Goal: Transaction & Acquisition: Obtain resource

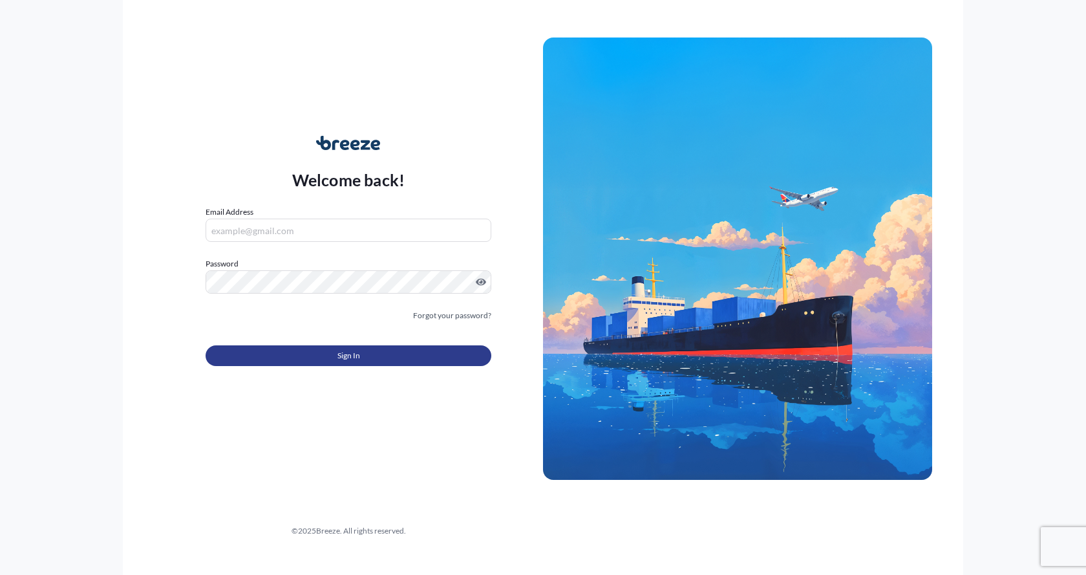
type input "[EMAIL_ADDRESS][DOMAIN_NAME]"
click at [334, 354] on button "Sign In" at bounding box center [349, 355] width 286 height 21
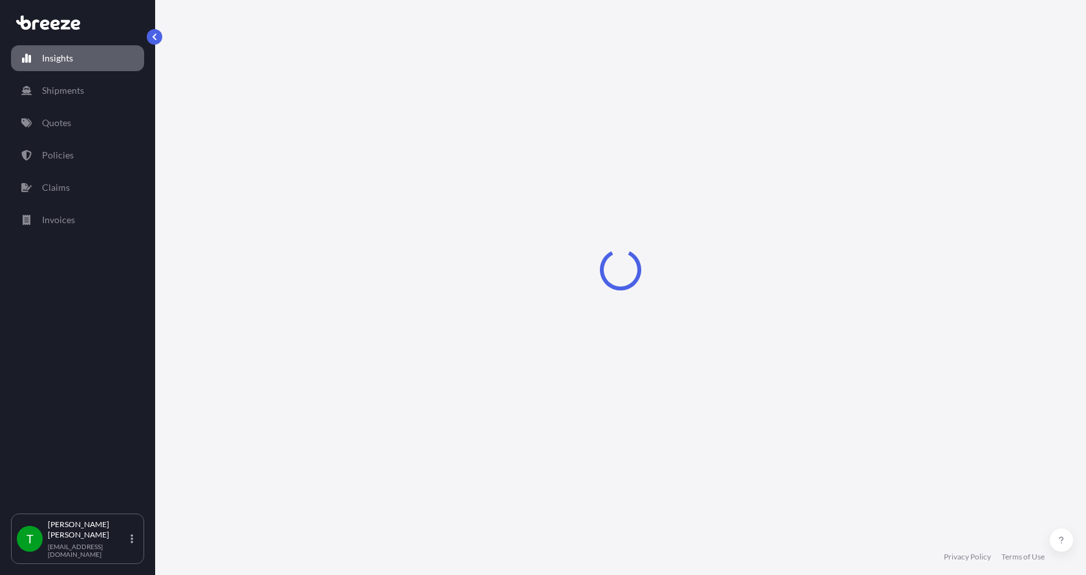
select select "2025"
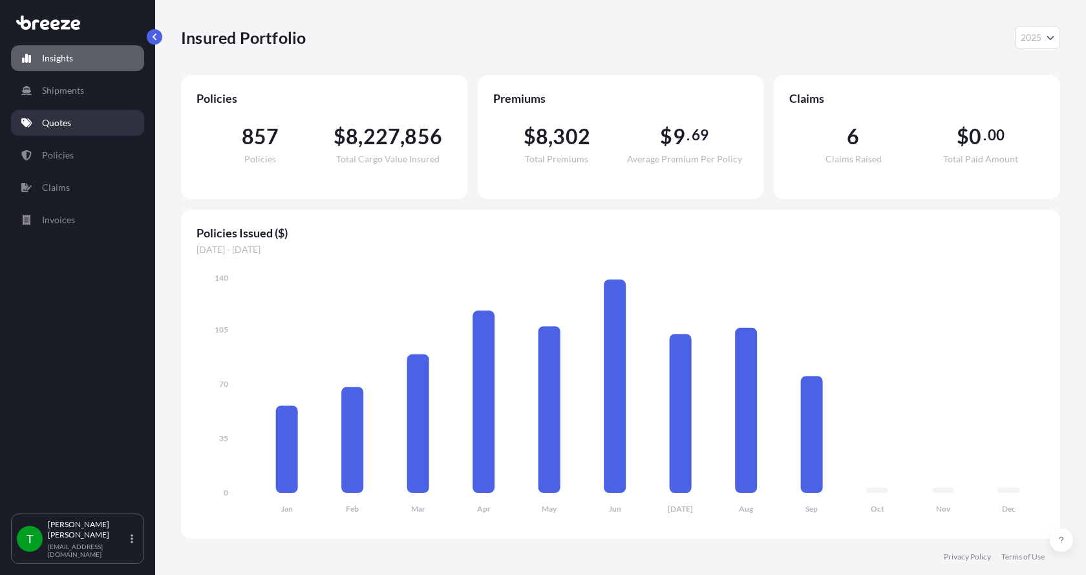
click at [59, 124] on p "Quotes" at bounding box center [56, 122] width 29 height 13
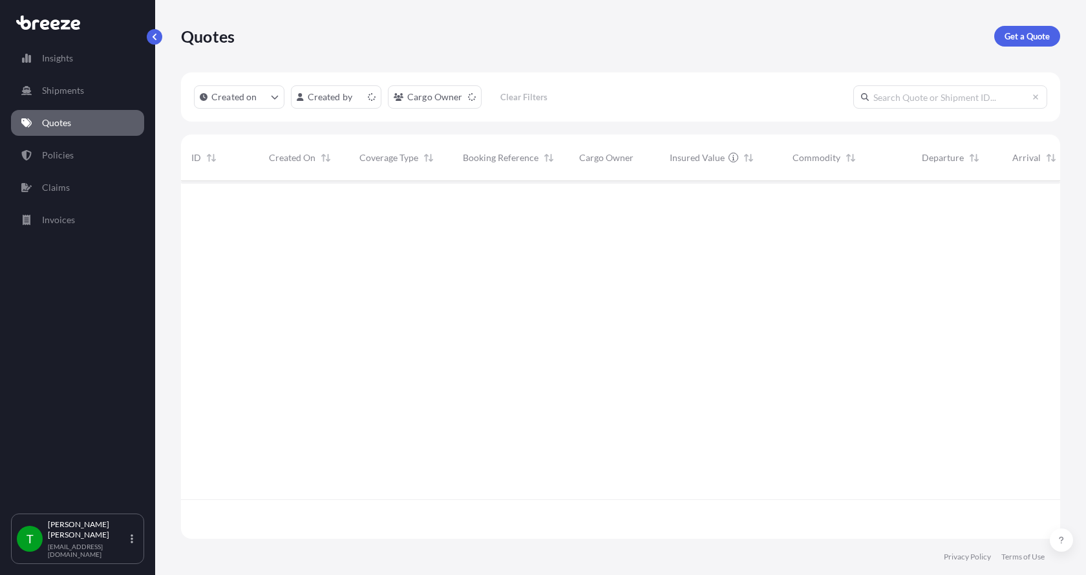
scroll to position [355, 870]
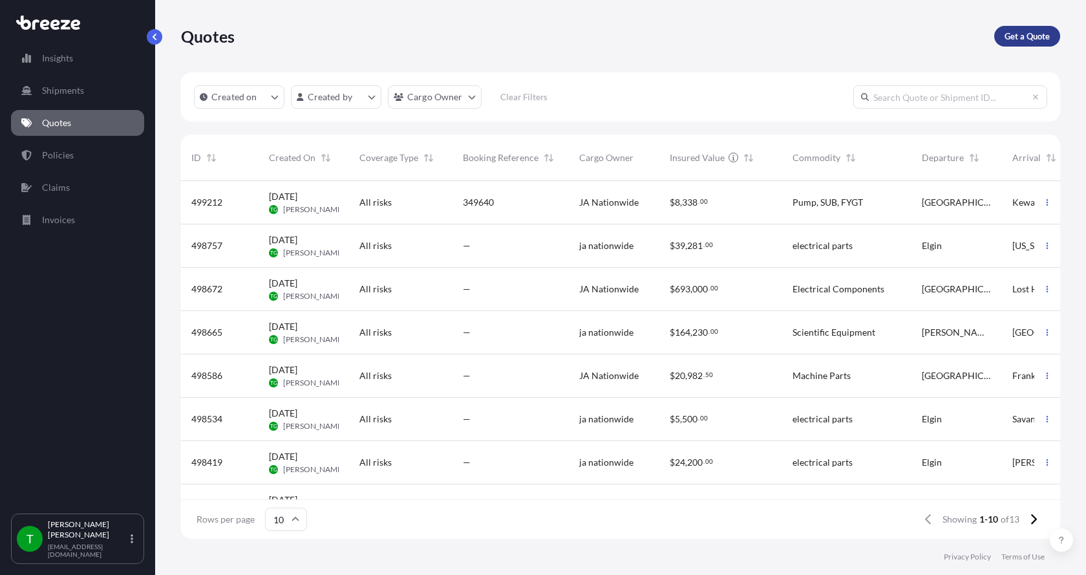
click at [1026, 37] on p "Get a Quote" at bounding box center [1027, 36] width 45 height 13
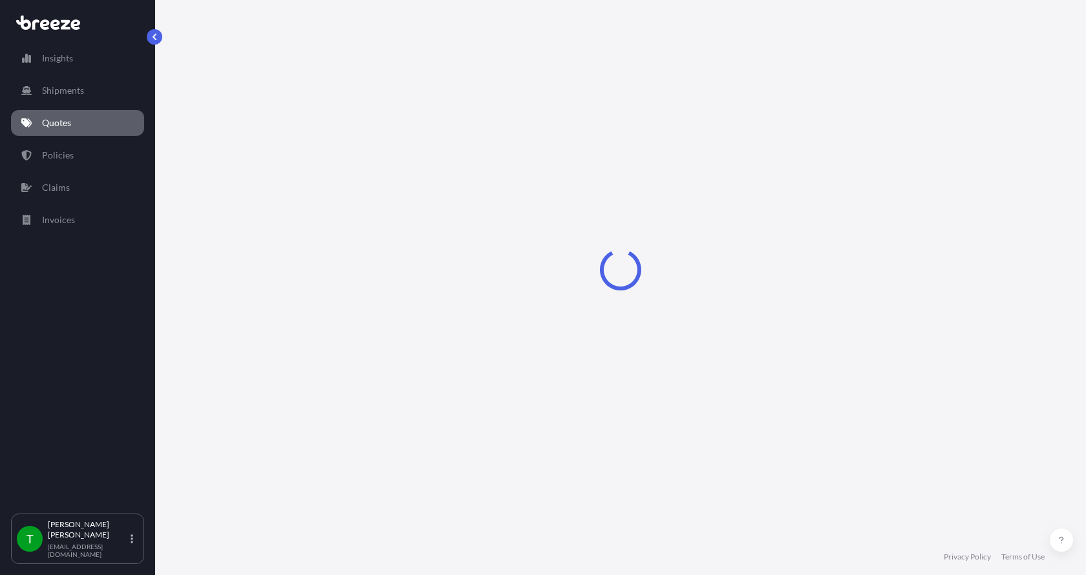
select select "Sea"
select select "1"
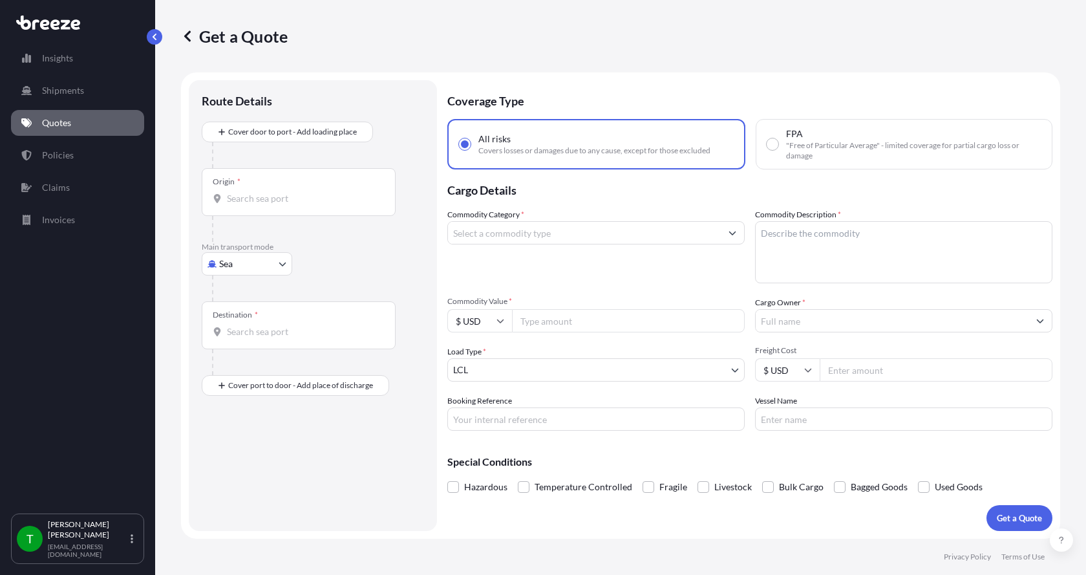
click at [259, 268] on body "Insights Shipments Quotes Policies Claims Invoices T [PERSON_NAME] [EMAIL_ADDRE…" at bounding box center [543, 287] width 1086 height 575
click at [241, 341] on span "Road" at bounding box center [236, 344] width 21 height 13
select select "Road"
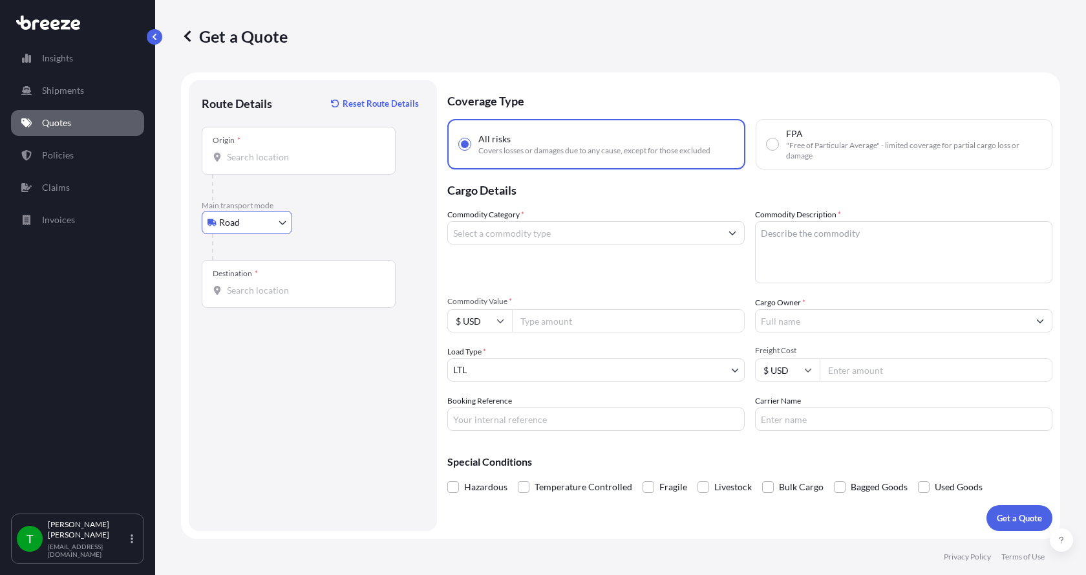
click at [262, 136] on div "Origin *" at bounding box center [299, 151] width 194 height 48
click at [262, 151] on input "Origin *" at bounding box center [303, 157] width 153 height 13
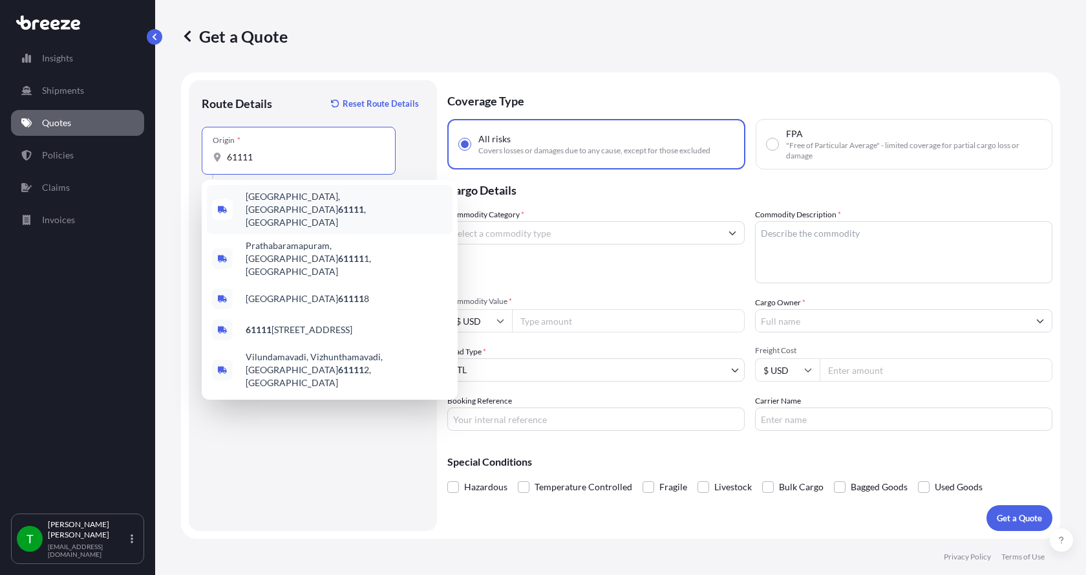
click at [259, 199] on span "[GEOGRAPHIC_DATA] , [GEOGRAPHIC_DATA]" at bounding box center [347, 209] width 202 height 39
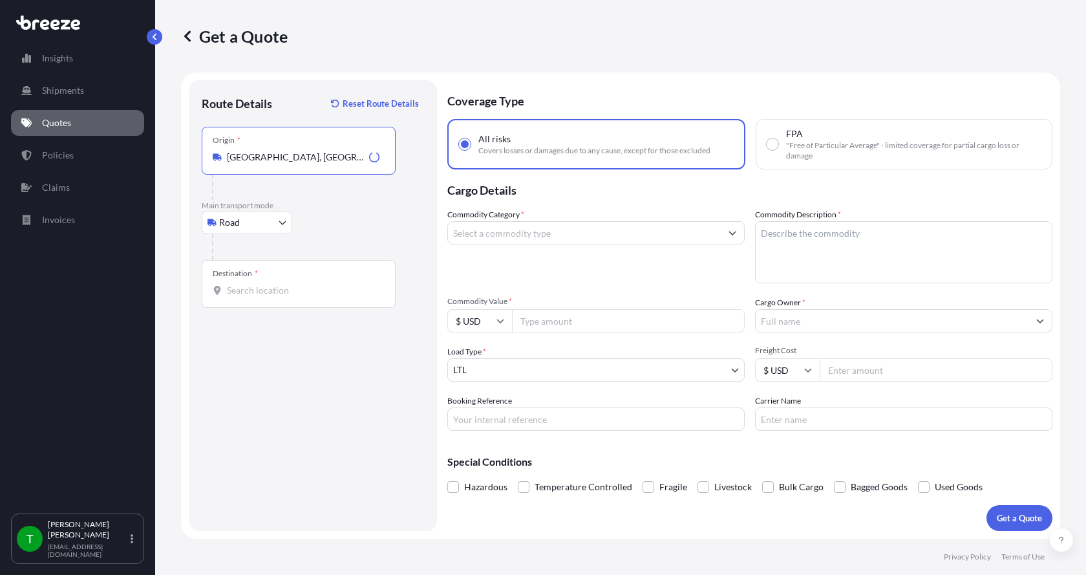
type input "[GEOGRAPHIC_DATA], [GEOGRAPHIC_DATA]"
click at [232, 287] on input "Destination *" at bounding box center [303, 290] width 153 height 13
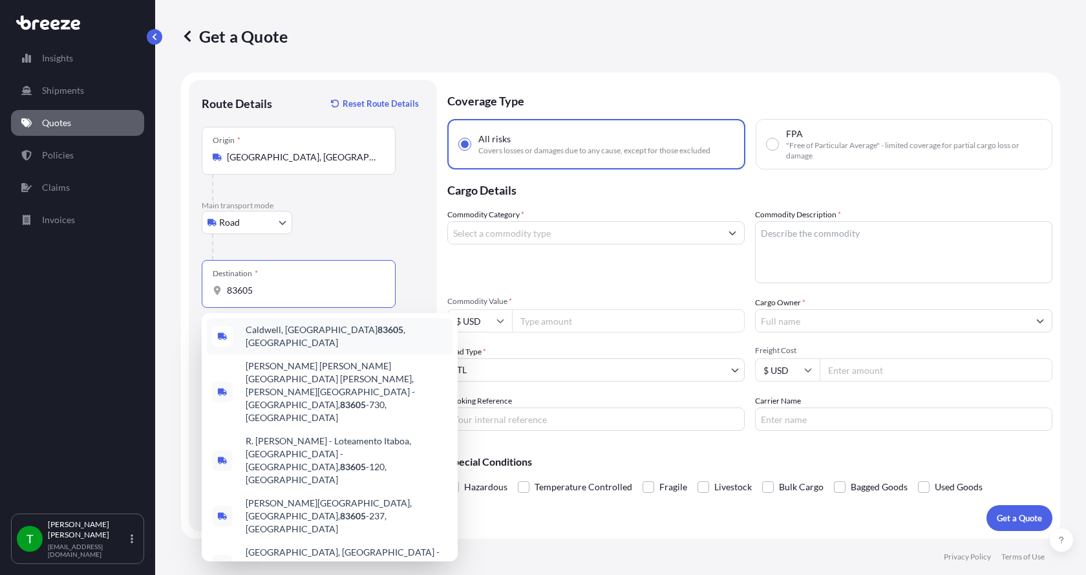
click at [266, 336] on span "Caldwell, ID 83605 , [GEOGRAPHIC_DATA]" at bounding box center [347, 336] width 202 height 26
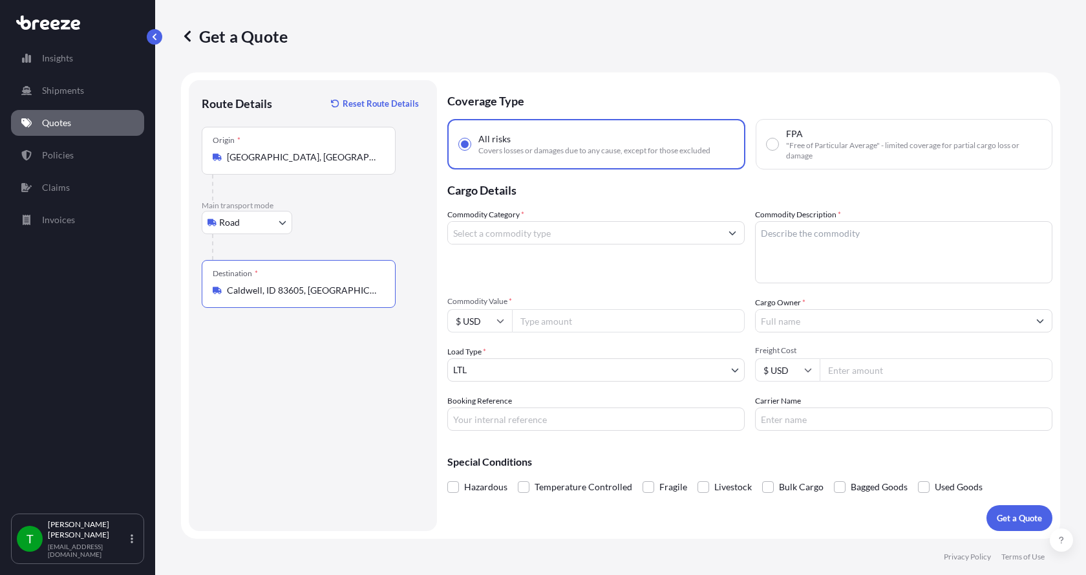
type input "Caldwell, ID 83605, [GEOGRAPHIC_DATA]"
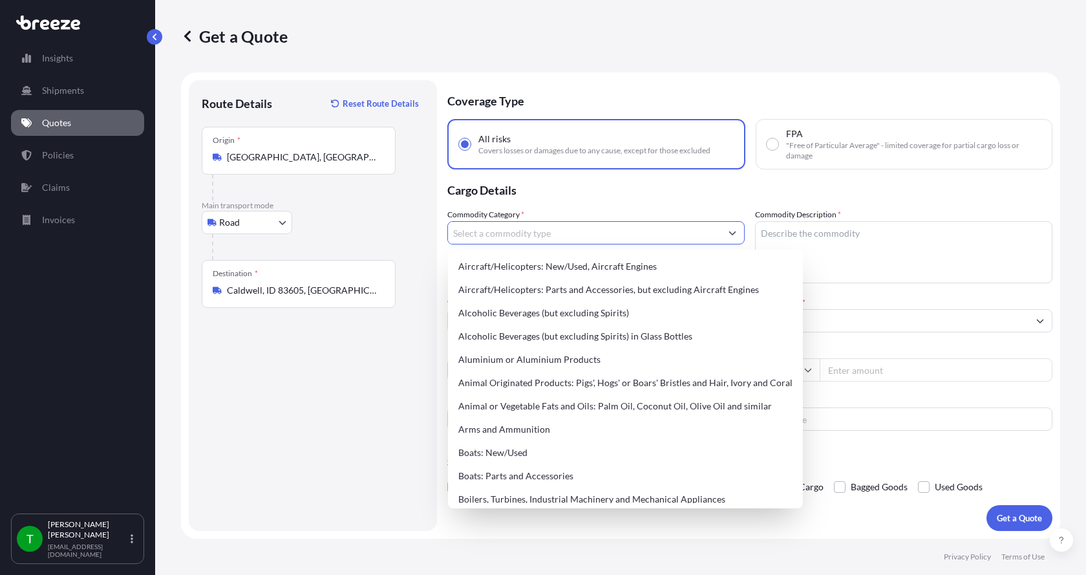
click at [486, 235] on input "Commodity Category *" at bounding box center [584, 232] width 273 height 23
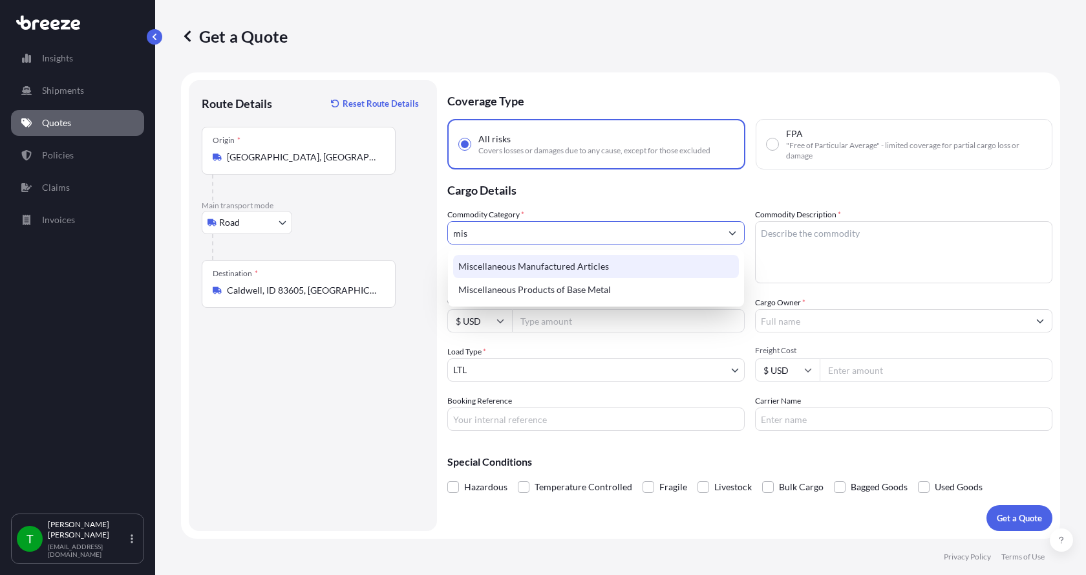
click at [495, 260] on div "Miscellaneous Manufactured Articles" at bounding box center [596, 266] width 286 height 23
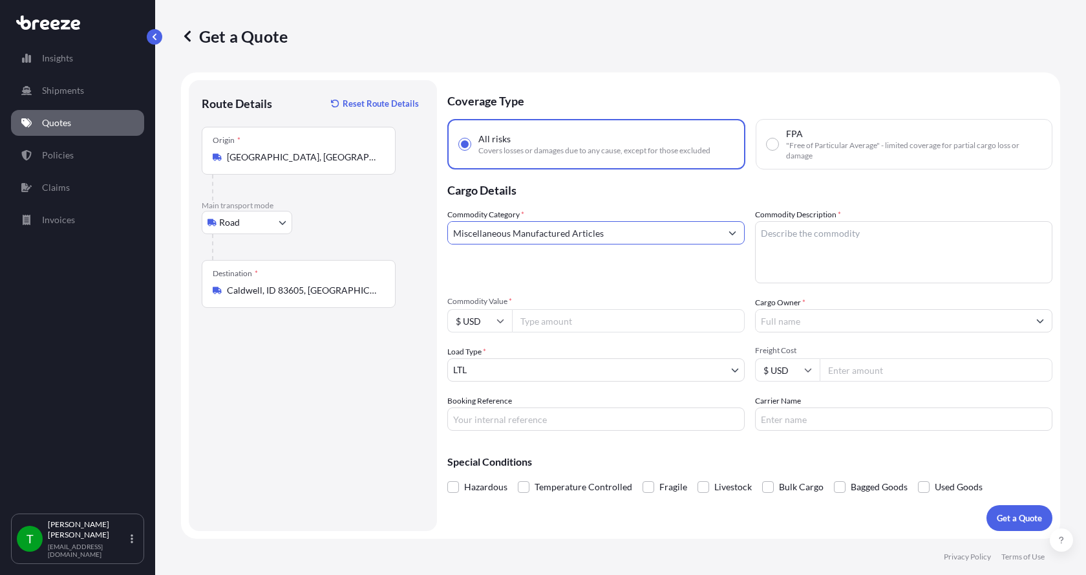
type input "Miscellaneous Manufactured Articles"
click at [796, 241] on textarea "Commodity Description *" at bounding box center [903, 252] width 297 height 62
type textarea "Parts Motor AER 7.5HP"
click at [606, 324] on input "Commodity Value *" at bounding box center [628, 320] width 233 height 23
click at [568, 322] on input "Commodity Value *" at bounding box center [628, 320] width 233 height 23
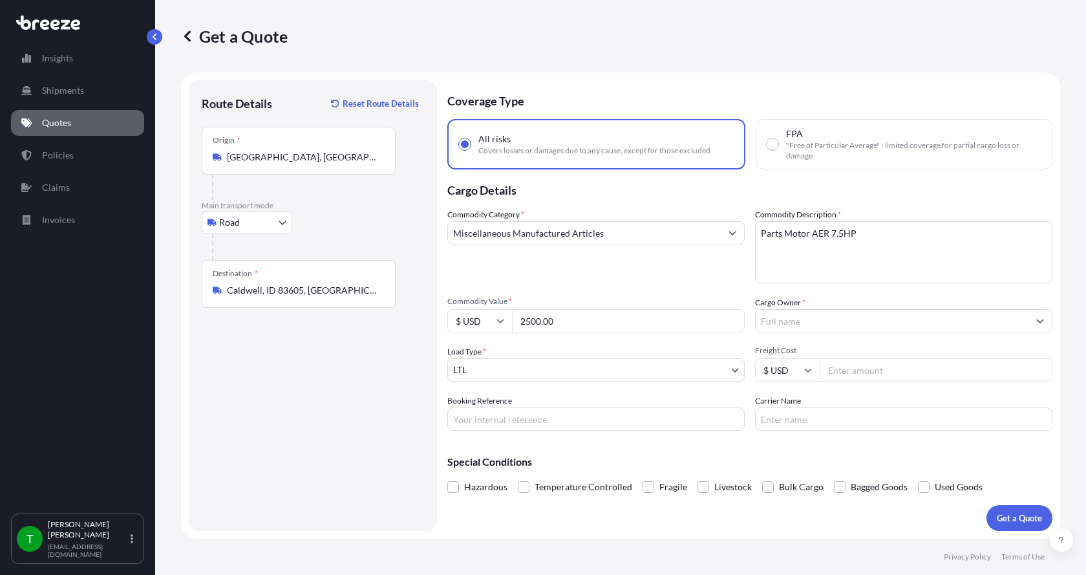
type input "2500.00"
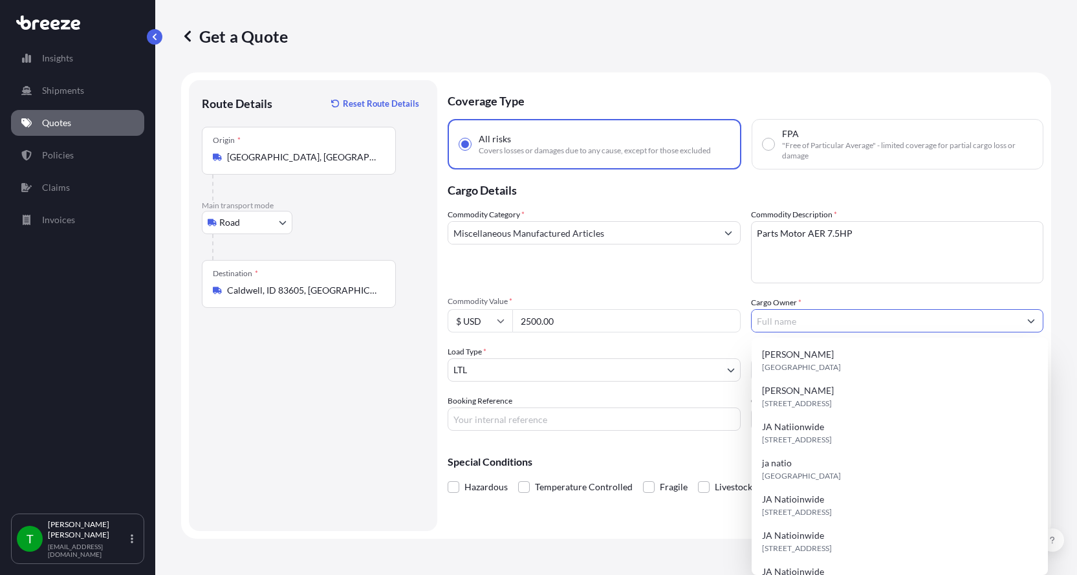
click at [794, 327] on input "Cargo Owner *" at bounding box center [885, 320] width 268 height 23
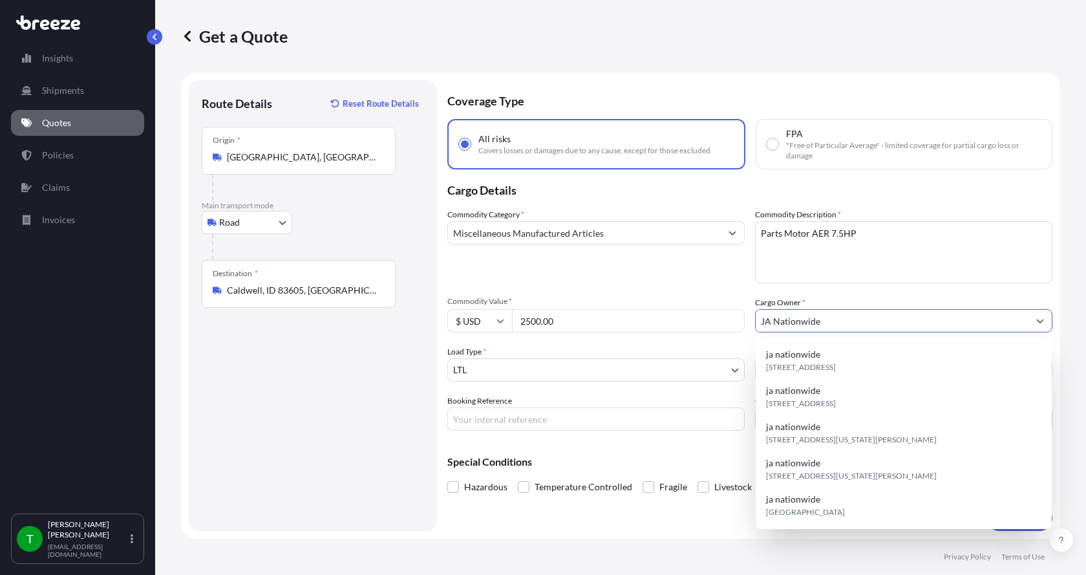
type input "JA Nationwide"
click at [552, 418] on input "Booking Reference" at bounding box center [596, 418] width 297 height 23
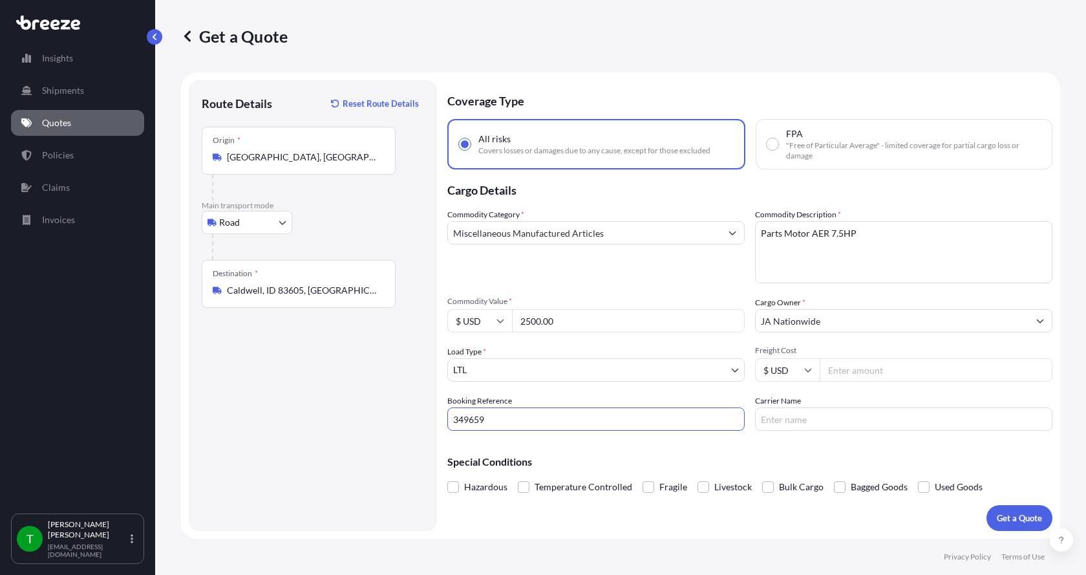
type input "349659"
click at [910, 369] on input "Freight Cost" at bounding box center [936, 369] width 233 height 23
type input "385.00"
click at [827, 420] on input "Carrier Name" at bounding box center [903, 418] width 297 height 23
type input "[PERSON_NAME] XPO"
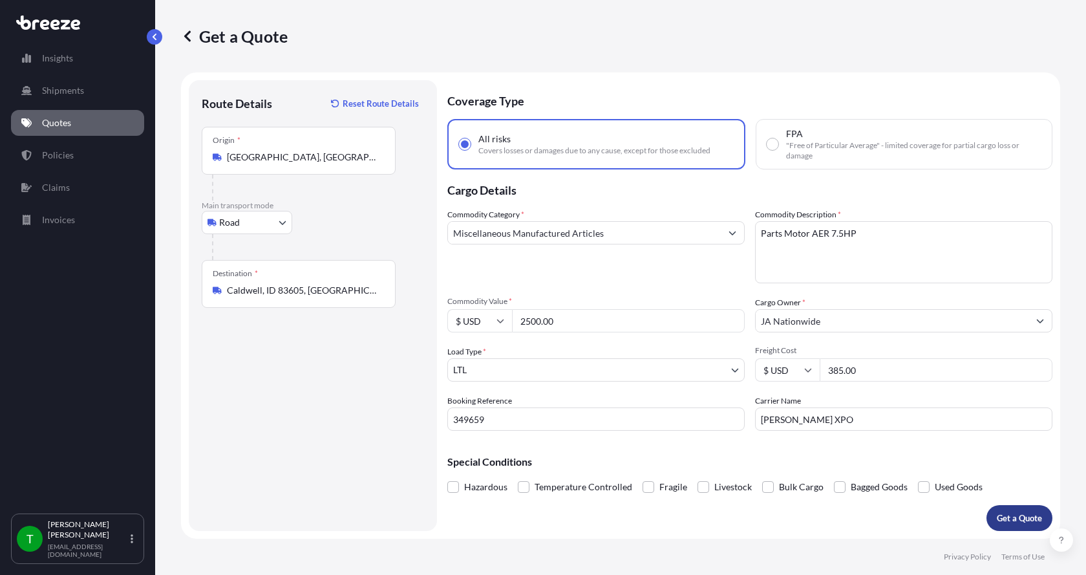
click at [1002, 512] on p "Get a Quote" at bounding box center [1019, 518] width 45 height 13
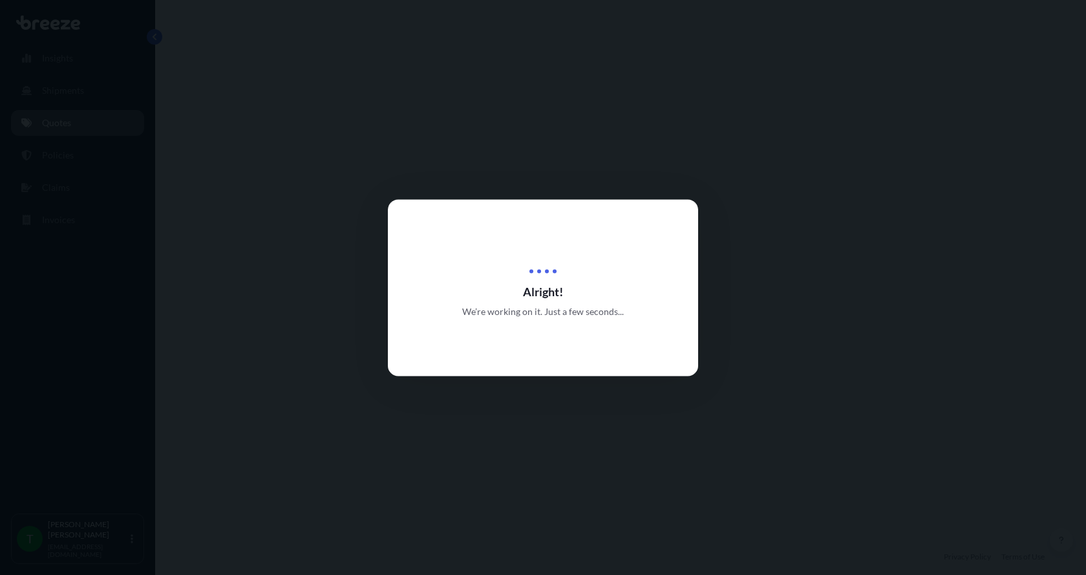
select select "Road"
select select "1"
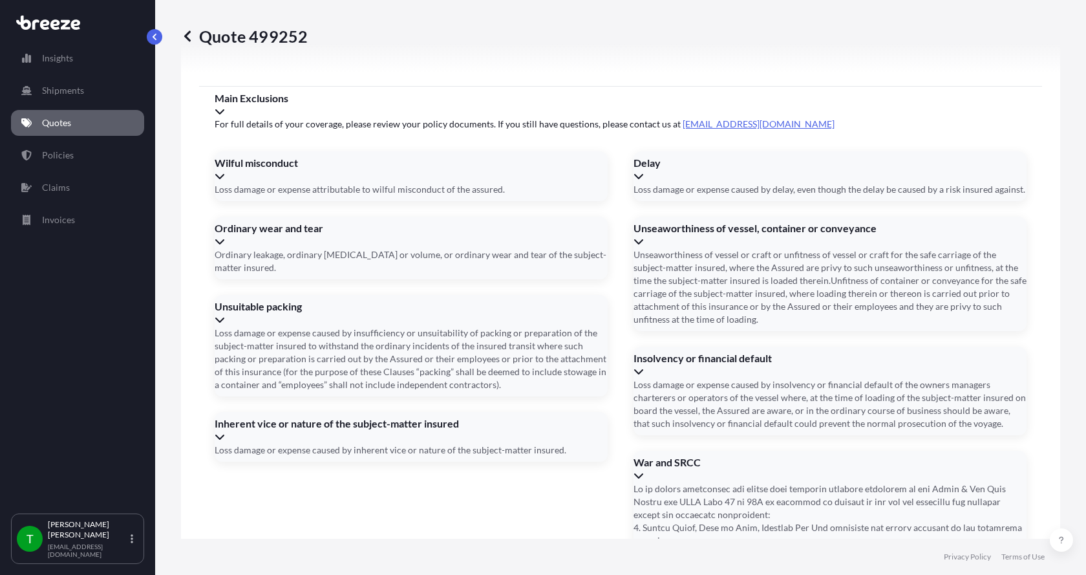
scroll to position [1702, 0]
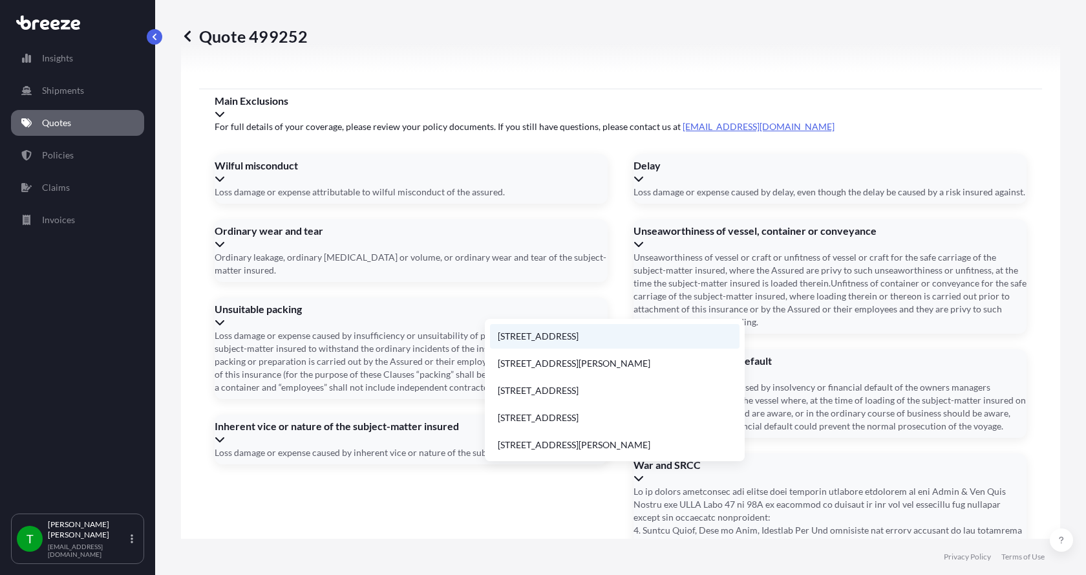
click at [552, 333] on li "[STREET_ADDRESS]" at bounding box center [615, 336] width 250 height 25
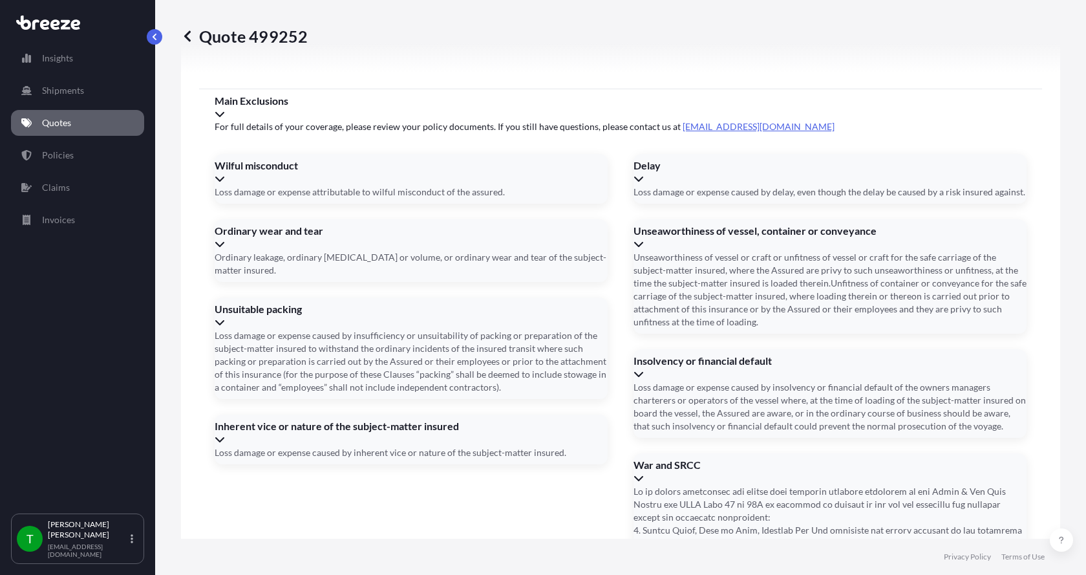
type input "[STREET_ADDRESS]"
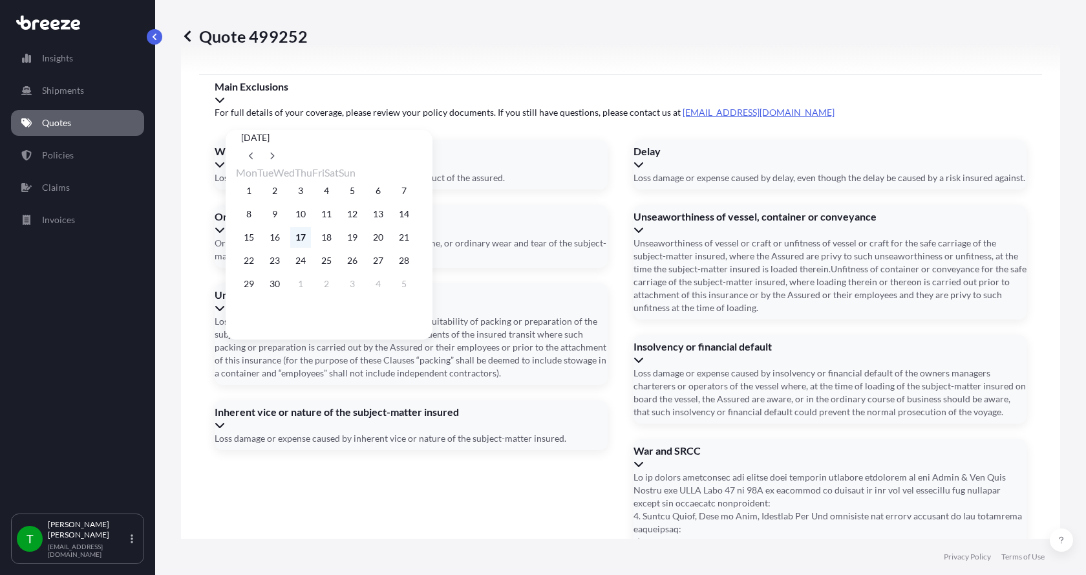
click at [308, 243] on button "17" at bounding box center [300, 237] width 21 height 21
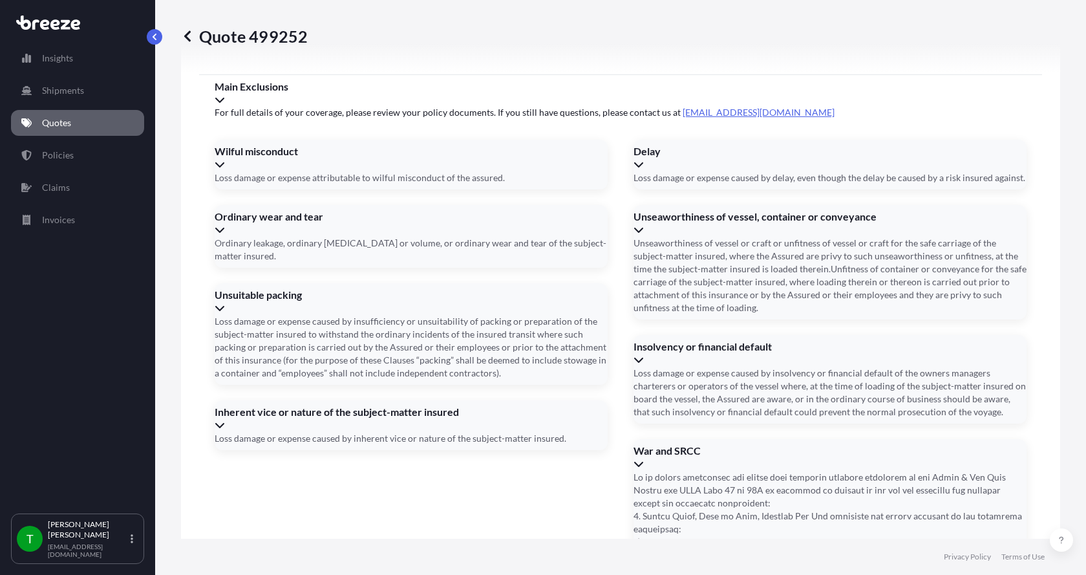
type input "[DATE]"
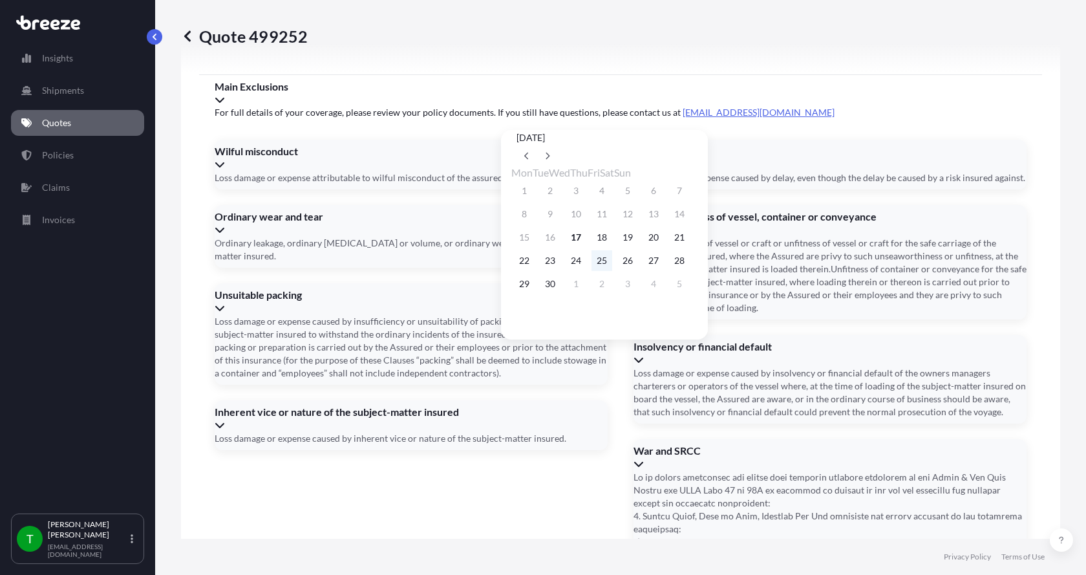
click at [612, 268] on button "25" at bounding box center [602, 260] width 21 height 21
type input "[DATE]"
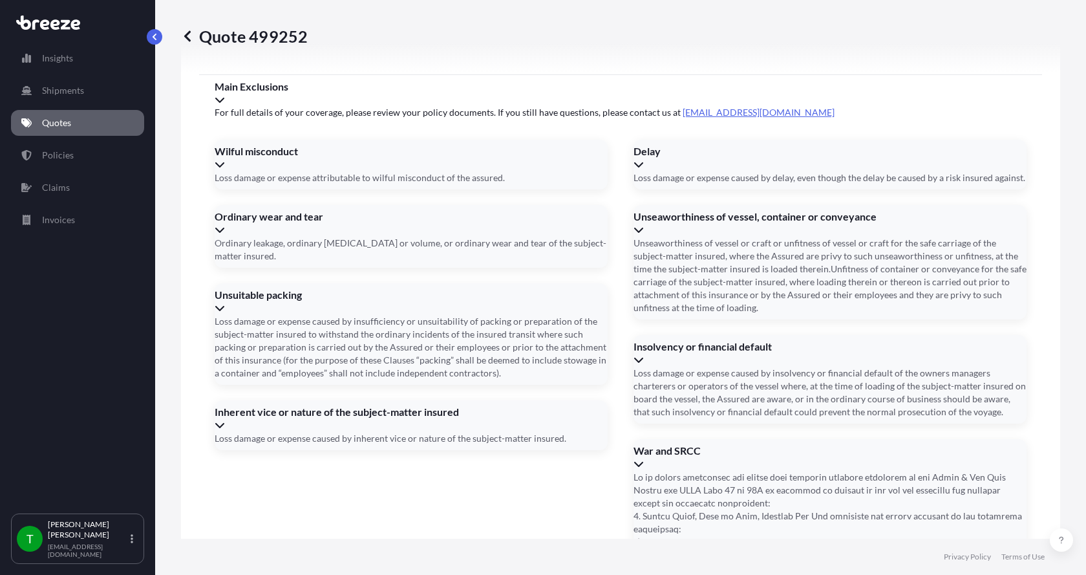
click at [611, 255] on button "25" at bounding box center [603, 250] width 16 height 12
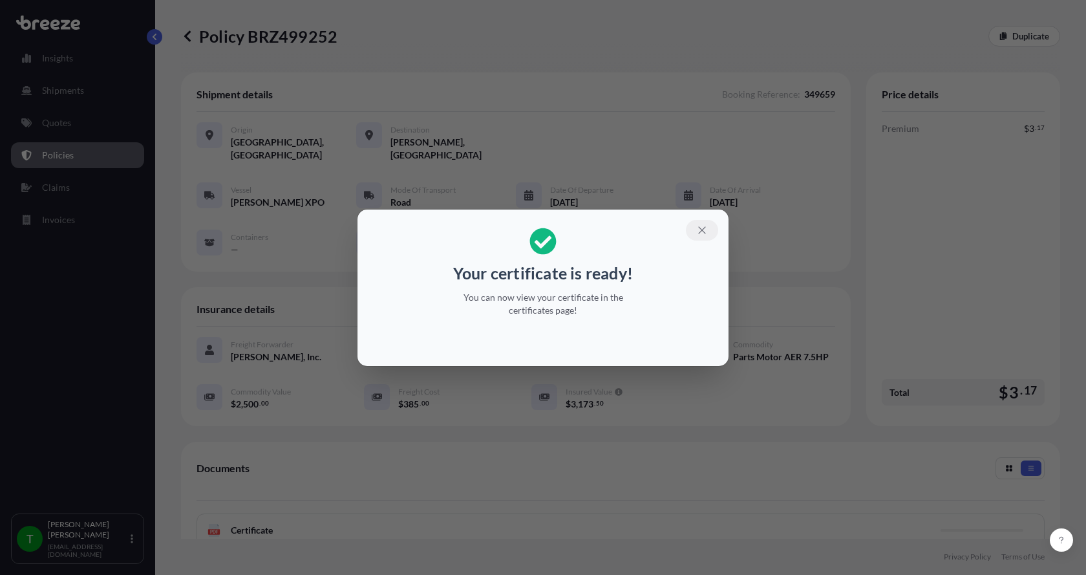
click at [704, 224] on icon "button" at bounding box center [703, 230] width 12 height 12
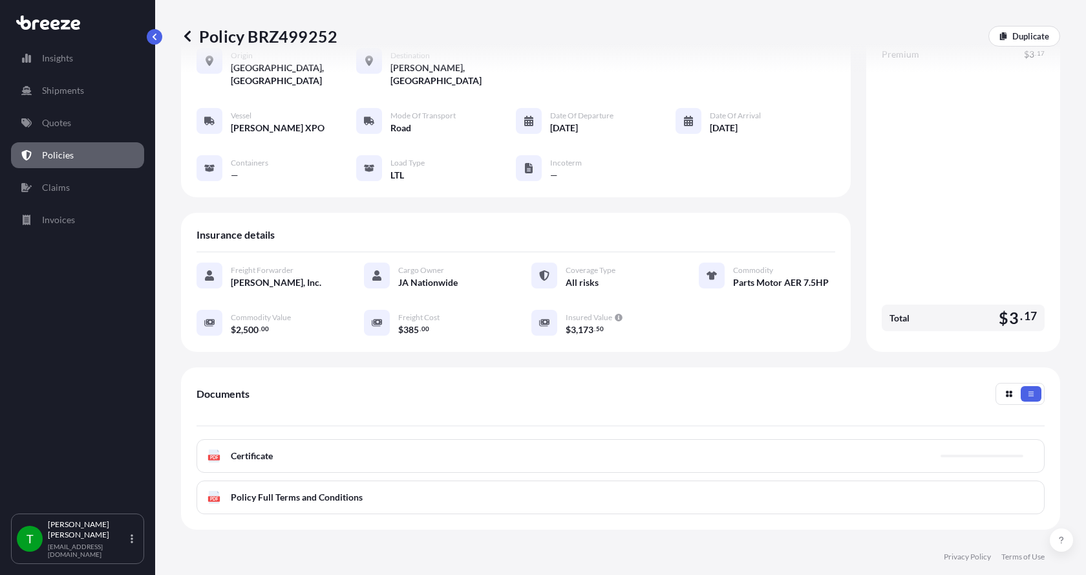
scroll to position [190, 0]
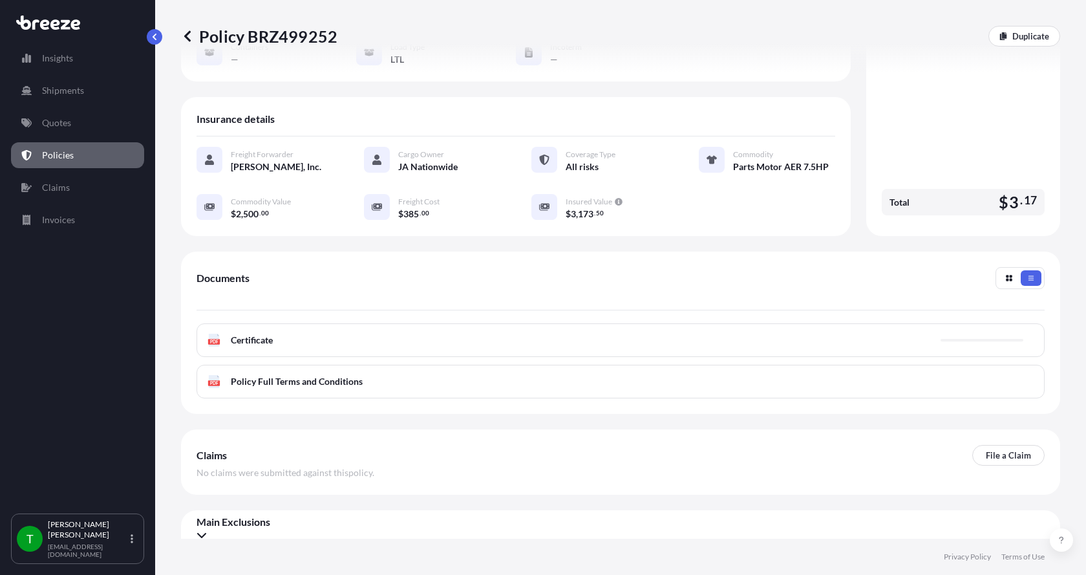
click at [215, 340] on text "PDF" at bounding box center [214, 342] width 8 height 5
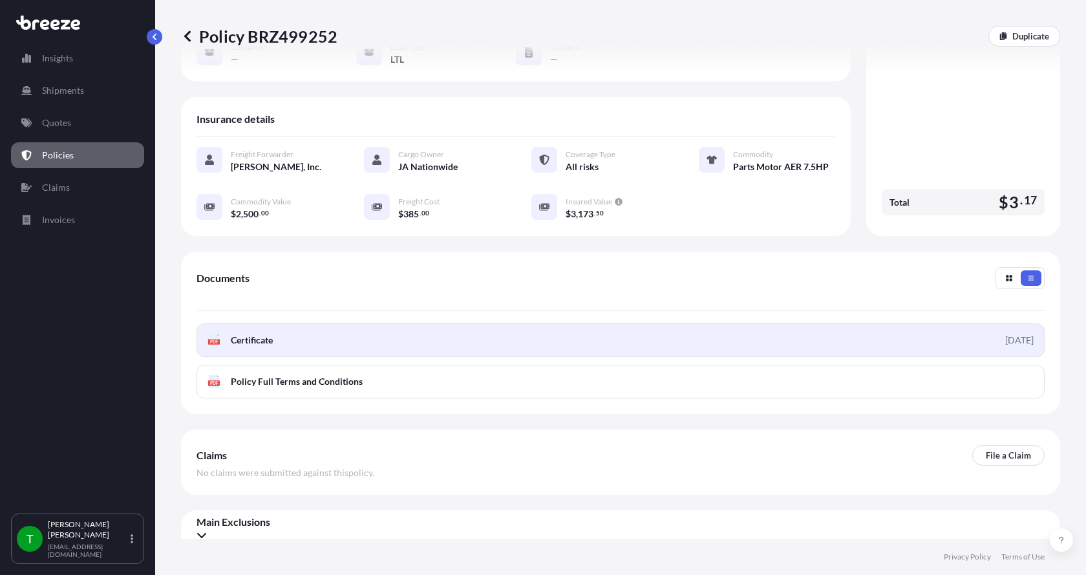
click at [251, 334] on span "Certificate" at bounding box center [252, 340] width 42 height 13
